Goal: Transaction & Acquisition: Book appointment/travel/reservation

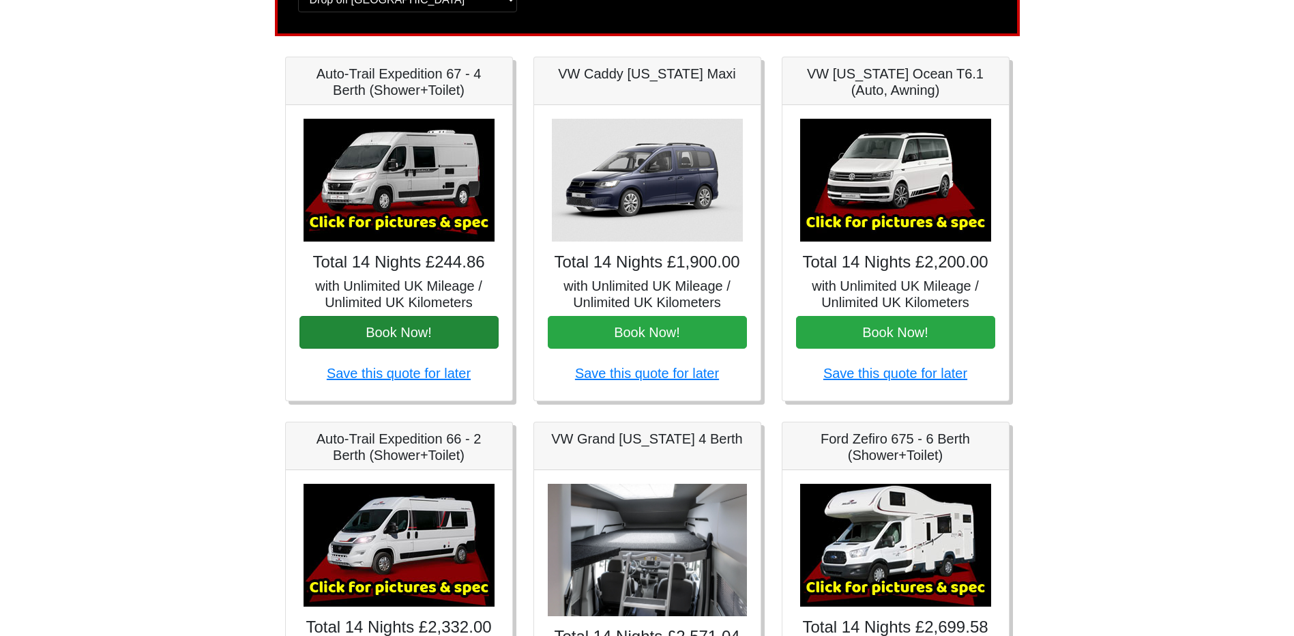
scroll to position [112, 0]
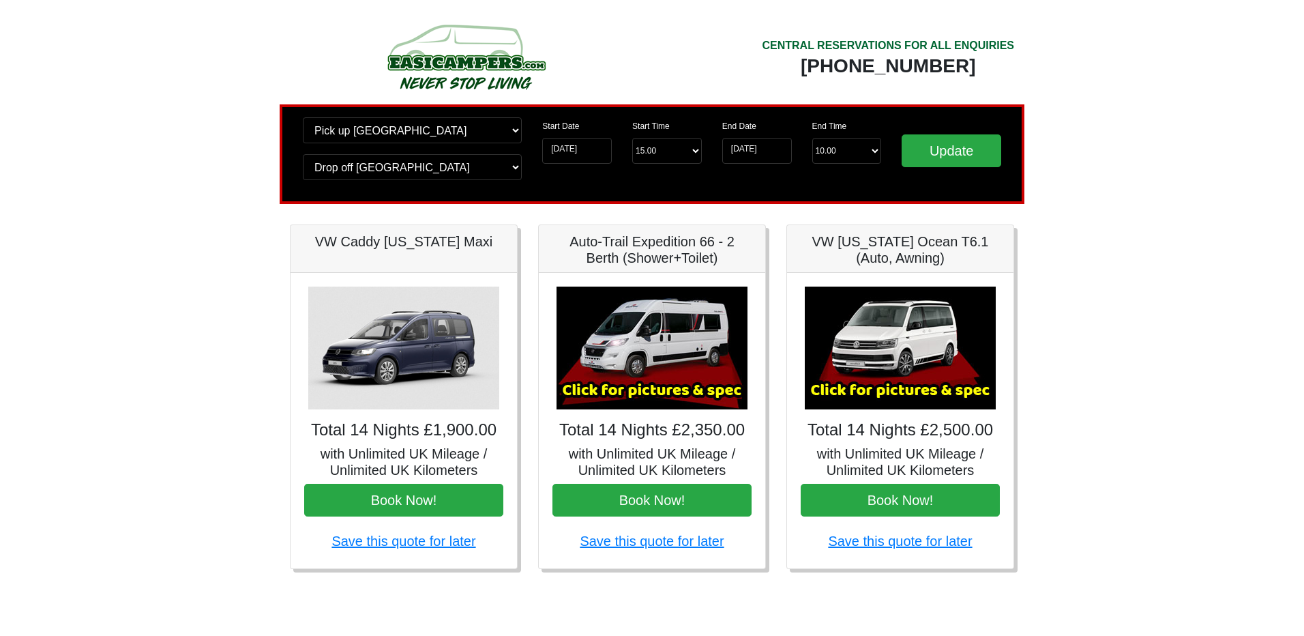
drag, startPoint x: 1118, startPoint y: 383, endPoint x: 1107, endPoint y: 354, distance: 31.5
click at [1119, 383] on body "CENTRAL RESERVATIONS FOR ALL ENQUIRIES 00 44 ( 0 ) 1942 778899 Easicampers Book…" at bounding box center [652, 311] width 1304 height 622
click at [1104, 417] on body "CENTRAL RESERVATIONS FOR ALL ENQUIRIES 00 44 ( 0 ) 1942 778899 Easicampers Book…" at bounding box center [652, 311] width 1304 height 622
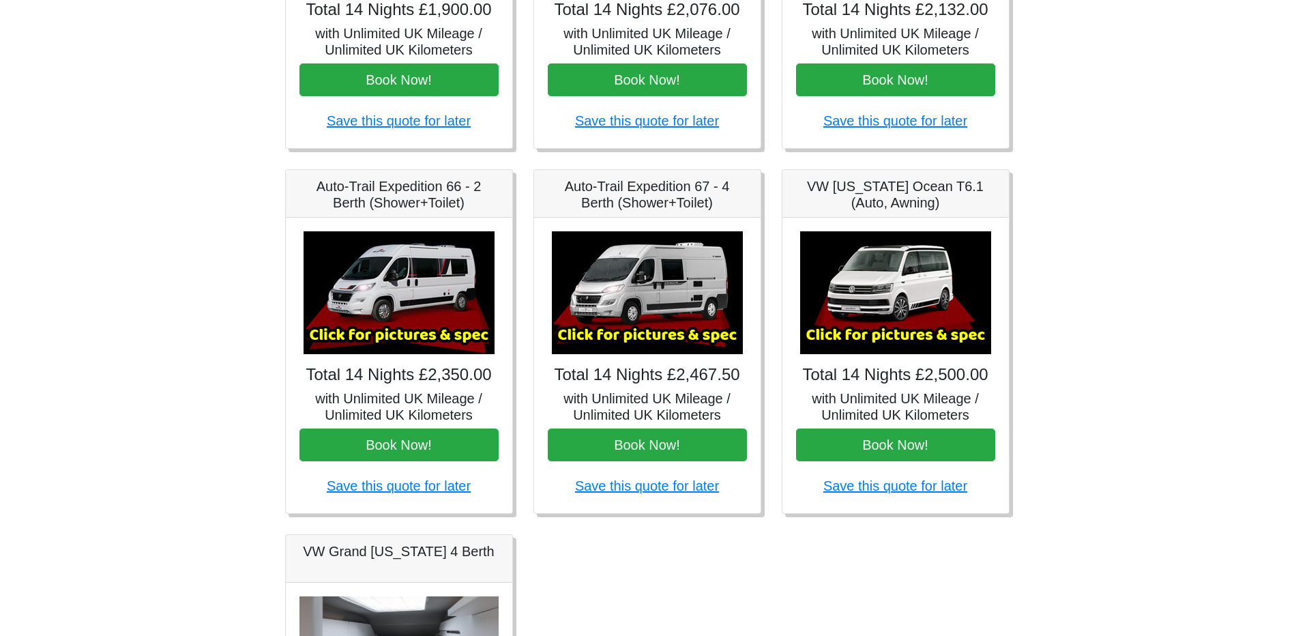
scroll to position [385, 0]
